Goal: Find specific page/section: Find specific page/section

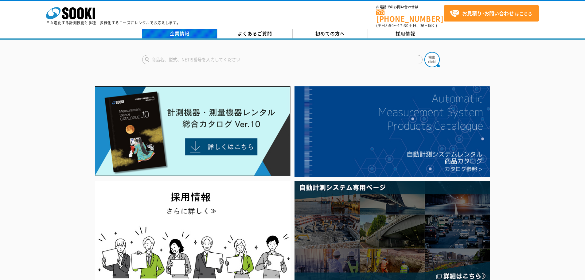
click at [178, 31] on link "企業情報" at bounding box center [179, 33] width 75 height 9
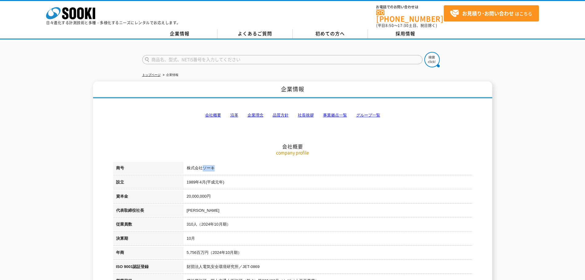
drag, startPoint x: 203, startPoint y: 165, endPoint x: 218, endPoint y: 162, distance: 15.5
click at [218, 162] on td "株式会社ソーキ" at bounding box center [328, 169] width 289 height 14
